Goal: Information Seeking & Learning: Learn about a topic

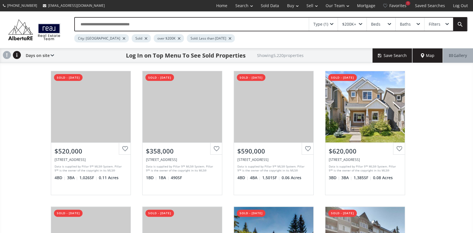
click at [346, 23] on div "$200K+" at bounding box center [349, 24] width 14 height 4
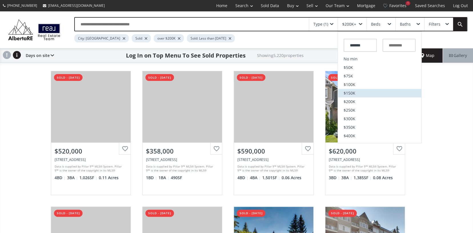
scroll to position [114, 0]
click at [355, 91] on span "$800K" at bounding box center [349, 90] width 12 height 4
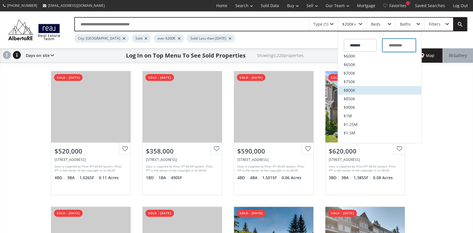
type input "*******"
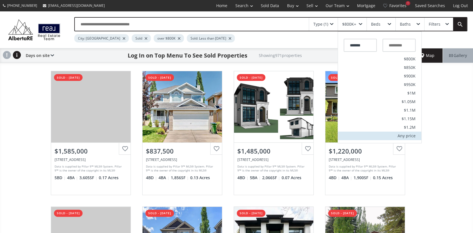
click at [400, 136] on div "Any price" at bounding box center [406, 136] width 18 height 4
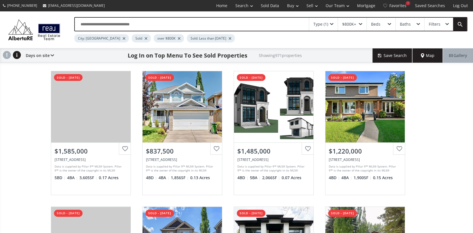
click at [354, 24] on div "$800K+" at bounding box center [349, 24] width 14 height 4
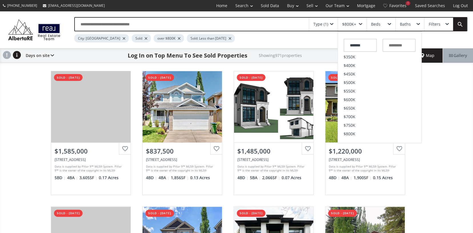
scroll to position [171, 0]
click at [348, 91] on span "$2.5M" at bounding box center [349, 93] width 12 height 4
type input "*********"
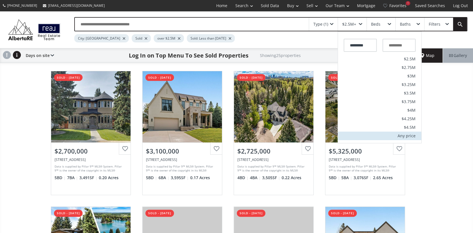
click at [404, 138] on div "Any price" at bounding box center [406, 136] width 18 height 4
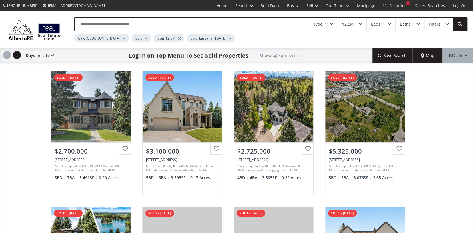
click at [362, 25] on div "$2.5M+" at bounding box center [352, 24] width 29 height 13
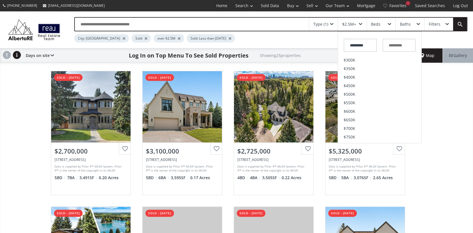
scroll to position [143, 0]
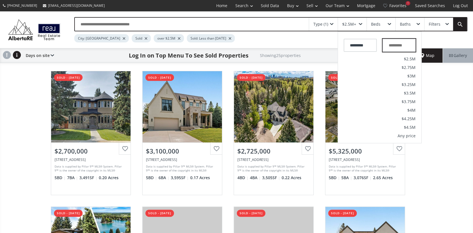
click at [399, 45] on input "text" at bounding box center [398, 45] width 33 height 13
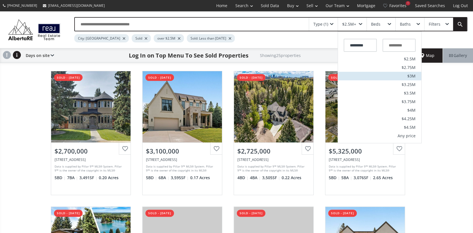
click at [409, 75] on span "$3M" at bounding box center [411, 76] width 8 height 4
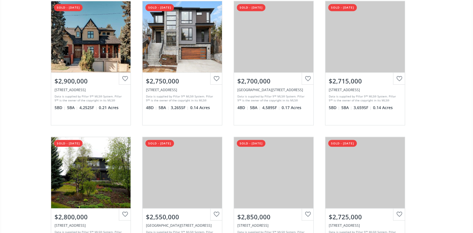
scroll to position [257, 0]
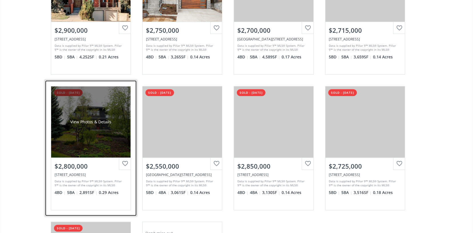
click at [76, 134] on div "View Photos & Details" at bounding box center [90, 121] width 79 height 71
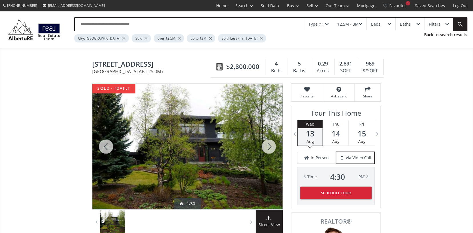
click at [268, 150] on div at bounding box center [268, 147] width 27 height 126
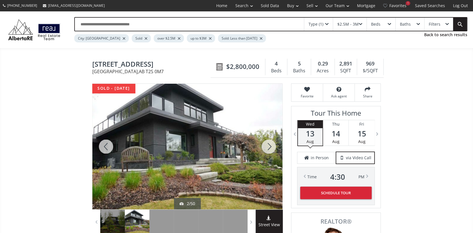
click at [268, 150] on div at bounding box center [268, 147] width 27 height 126
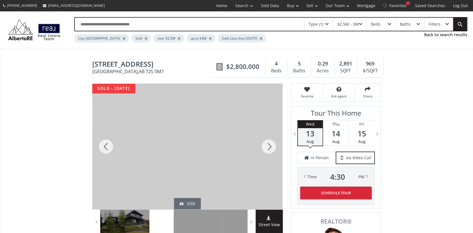
click at [268, 150] on div at bounding box center [268, 147] width 27 height 126
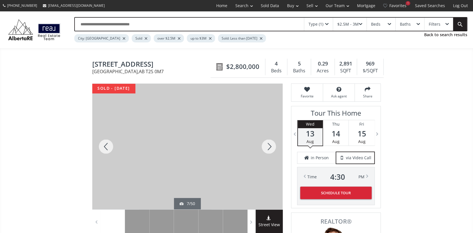
click at [268, 150] on div at bounding box center [268, 147] width 27 height 126
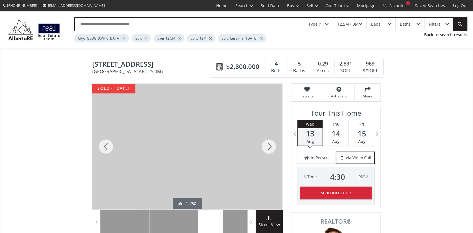
click at [268, 150] on div at bounding box center [268, 147] width 27 height 126
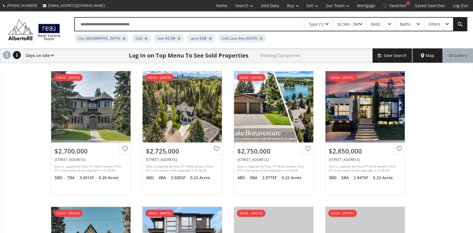
click at [209, 38] on div at bounding box center [210, 38] width 3 height 2
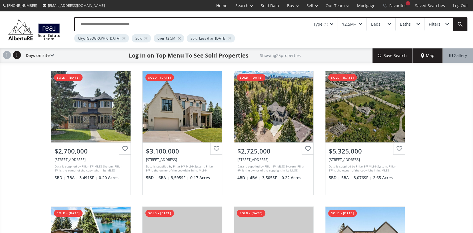
click at [328, 24] on div "Type (1)" at bounding box center [323, 24] width 29 height 13
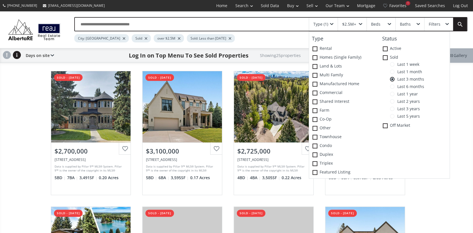
click at [392, 94] on span at bounding box center [391, 94] width 5 height 5
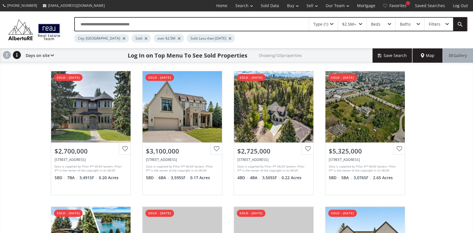
click at [361, 24] on span at bounding box center [359, 24] width 3 height 2
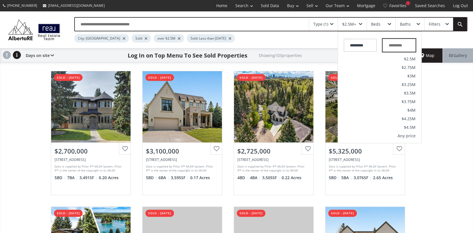
click at [398, 45] on input "text" at bounding box center [398, 45] width 33 height 13
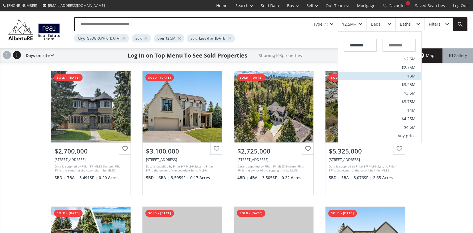
click at [413, 76] on span "$3M" at bounding box center [411, 76] width 8 height 4
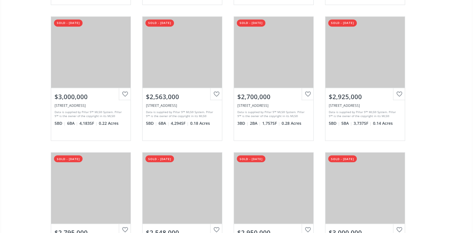
scroll to position [628, 0]
